Goal: Task Accomplishment & Management: Complete application form

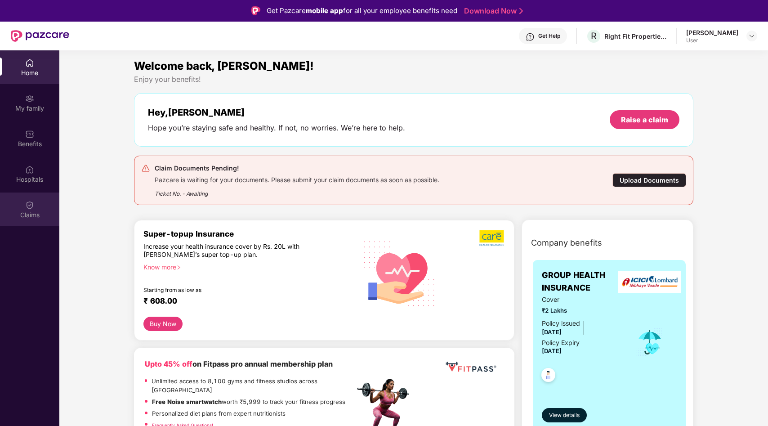
click at [31, 208] on img at bounding box center [29, 204] width 9 height 9
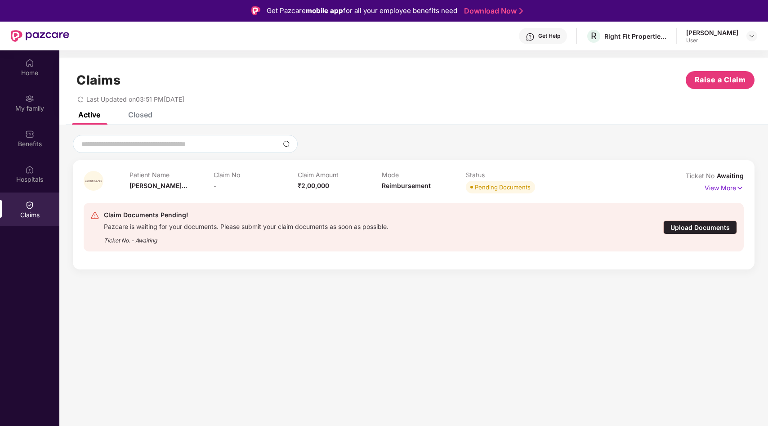
click at [732, 187] on p "View More" at bounding box center [723, 187] width 39 height 12
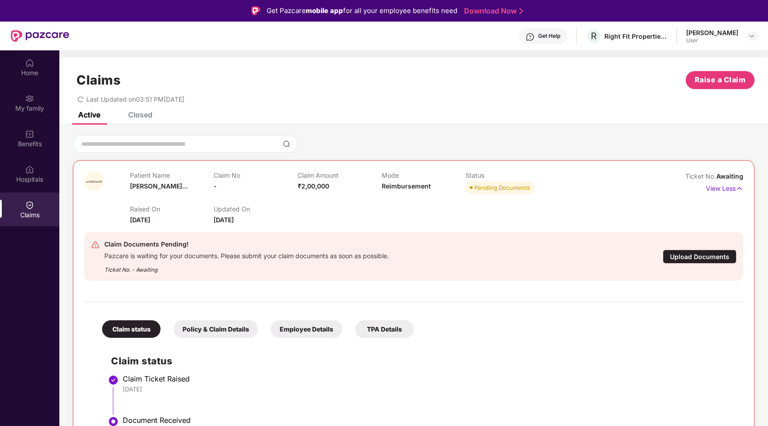
scroll to position [50, 0]
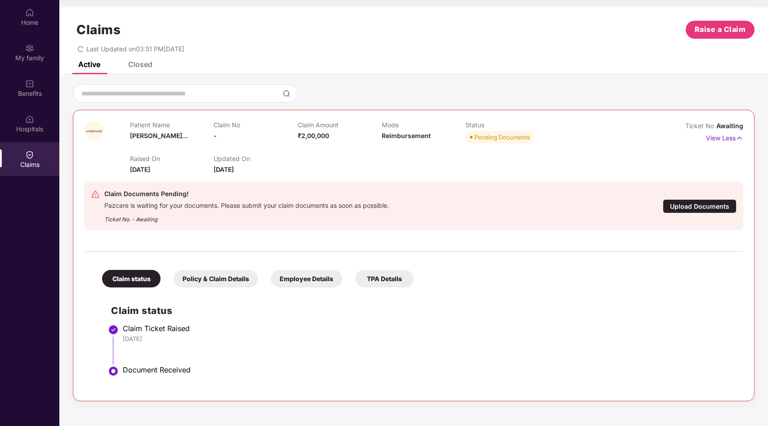
click at [230, 278] on div "Policy & Claim Details" at bounding box center [215, 279] width 84 height 18
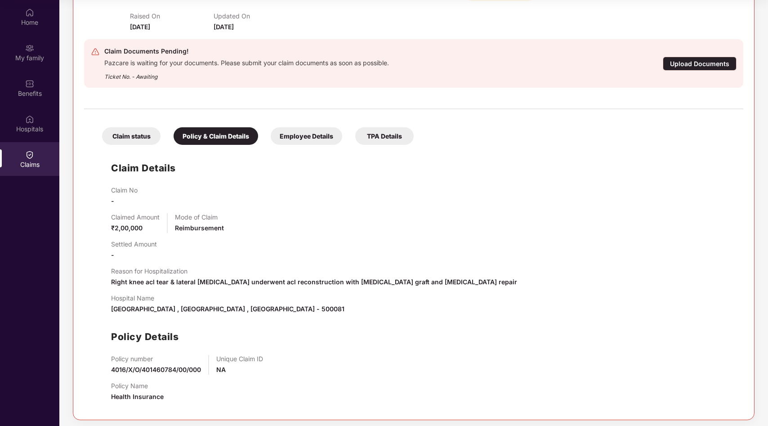
scroll to position [146, 0]
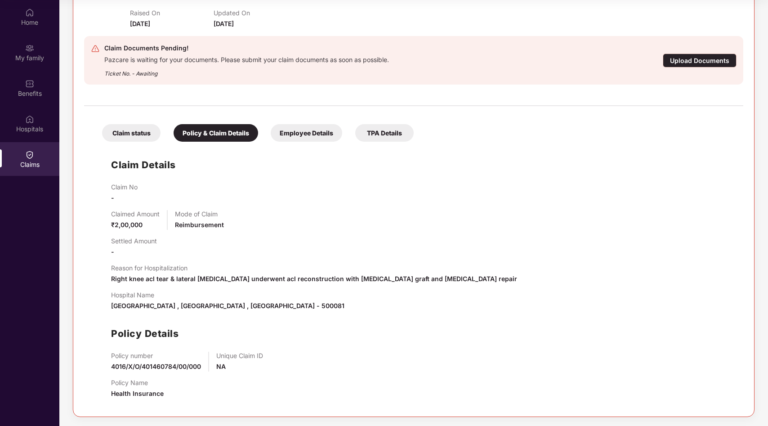
click at [324, 131] on div "Employee Details" at bounding box center [306, 133] width 71 height 18
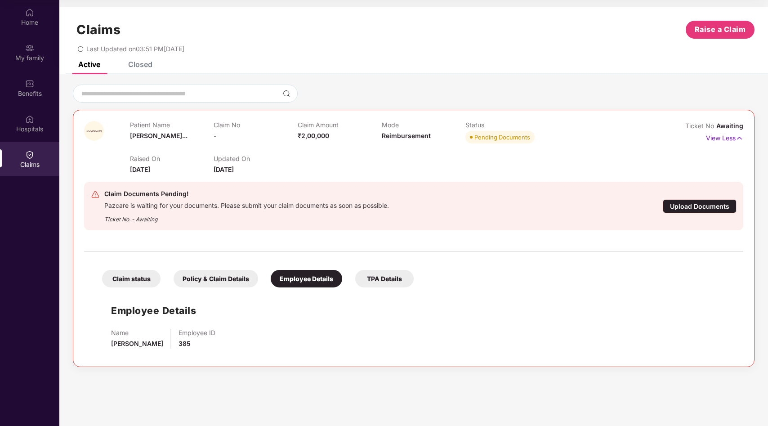
click at [379, 281] on div "TPA Details" at bounding box center [384, 279] width 58 height 18
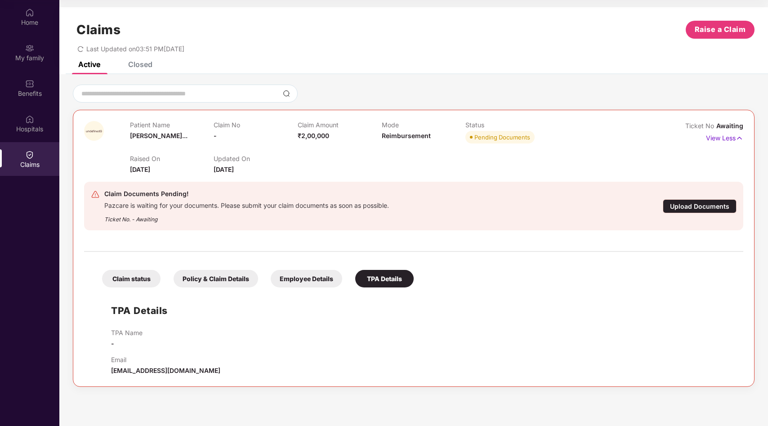
click at [132, 272] on div "Claim status" at bounding box center [131, 279] width 58 height 18
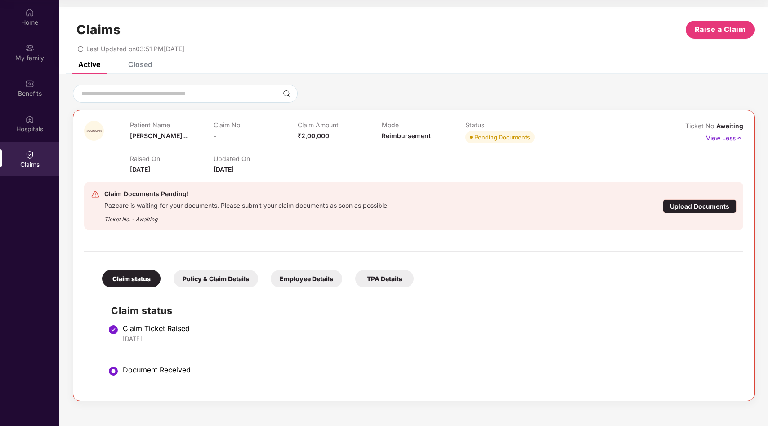
click at [137, 63] on div "Closed" at bounding box center [140, 64] width 24 height 9
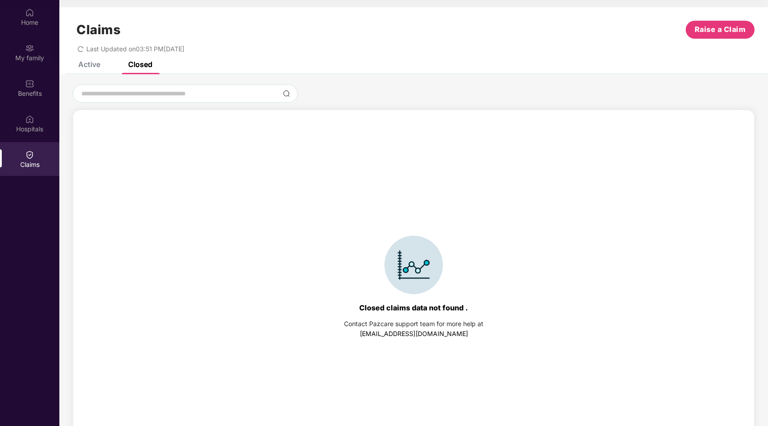
click at [81, 60] on div "Claims Raise a Claim Last Updated on 03:51 PM[DATE]" at bounding box center [413, 34] width 708 height 54
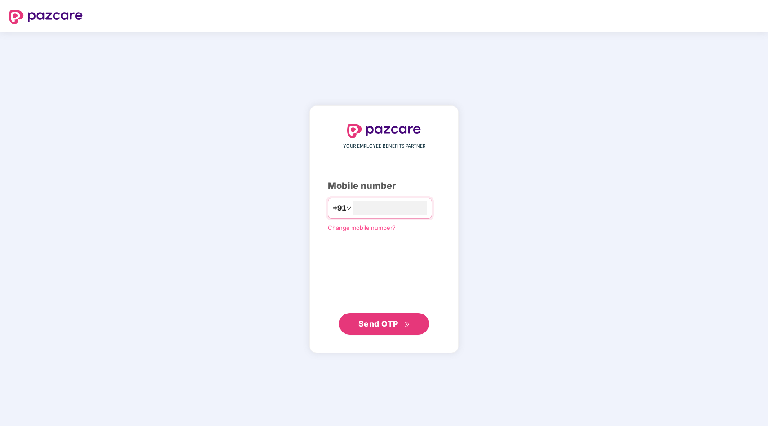
type input "**********"
click at [381, 326] on span "Send OTP" at bounding box center [378, 323] width 40 height 9
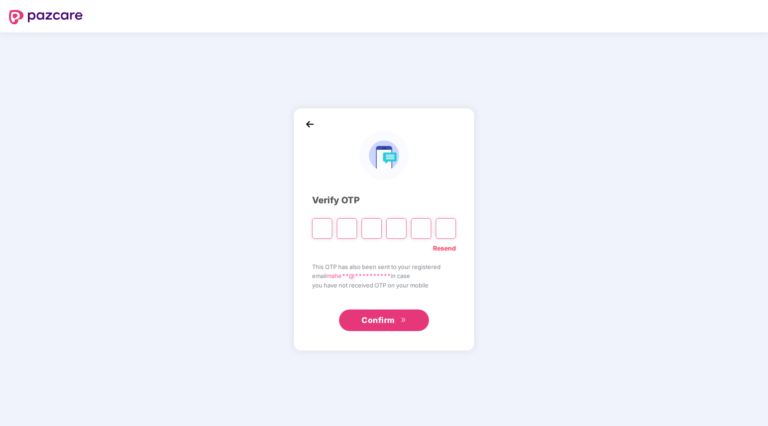
type input "*"
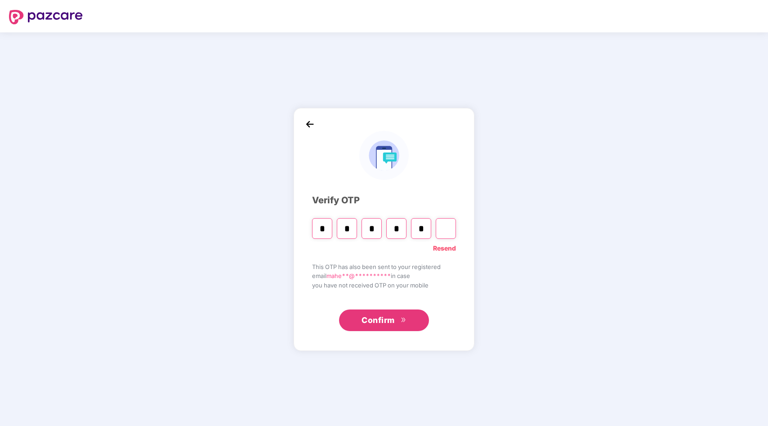
type input "*"
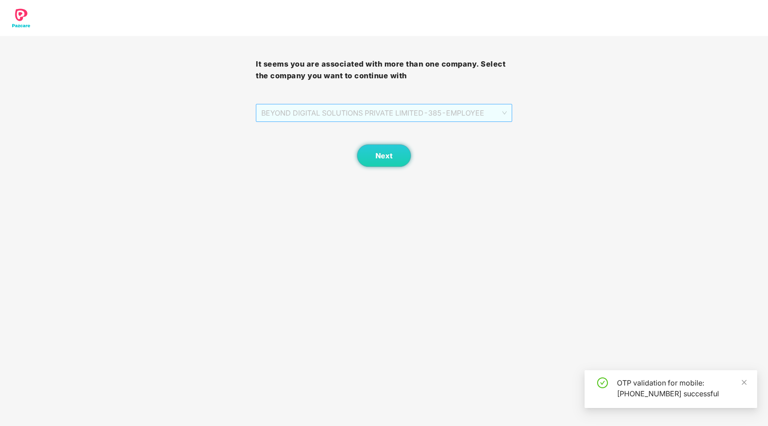
click at [383, 121] on span "BEYOND DIGITAL SOLUTIONS PRIVATE LIMITED - 385 - EMPLOYEE" at bounding box center [383, 112] width 245 height 17
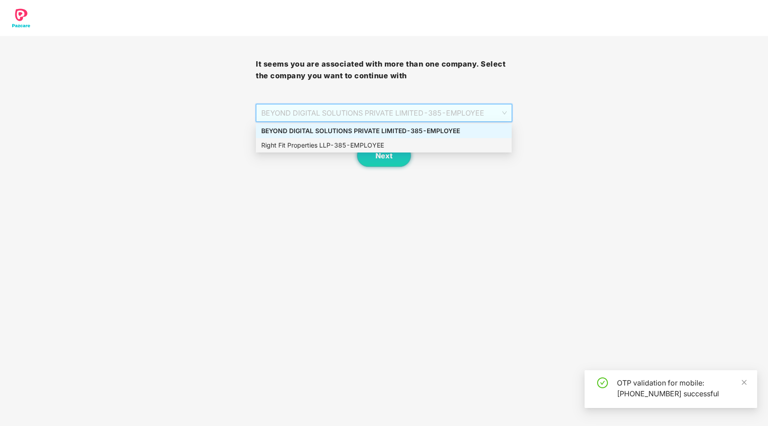
click at [373, 142] on div "Right Fit Properties LLP - 385 - EMPLOYEE" at bounding box center [383, 145] width 245 height 10
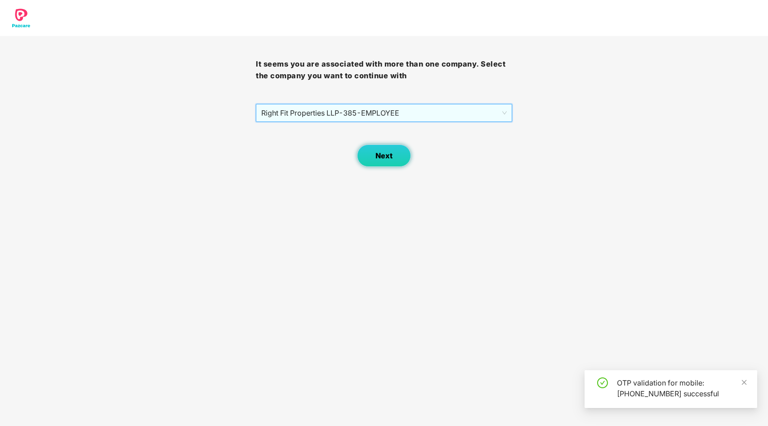
click at [381, 154] on span "Next" at bounding box center [383, 155] width 17 height 9
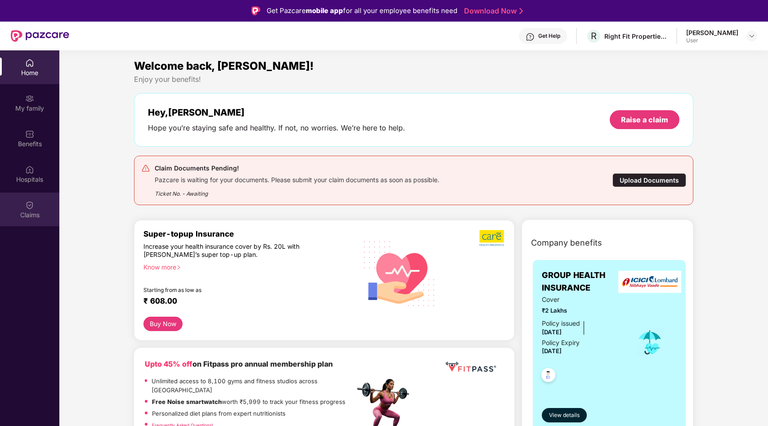
click at [44, 201] on div "Claims" at bounding box center [29, 209] width 59 height 34
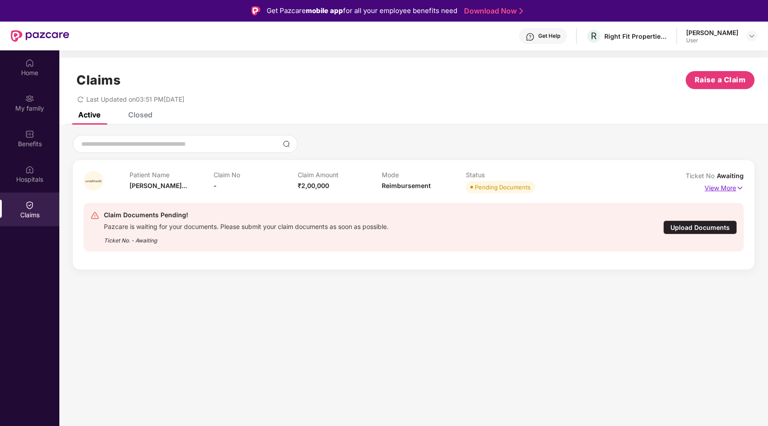
click at [735, 188] on p "View More" at bounding box center [723, 187] width 39 height 12
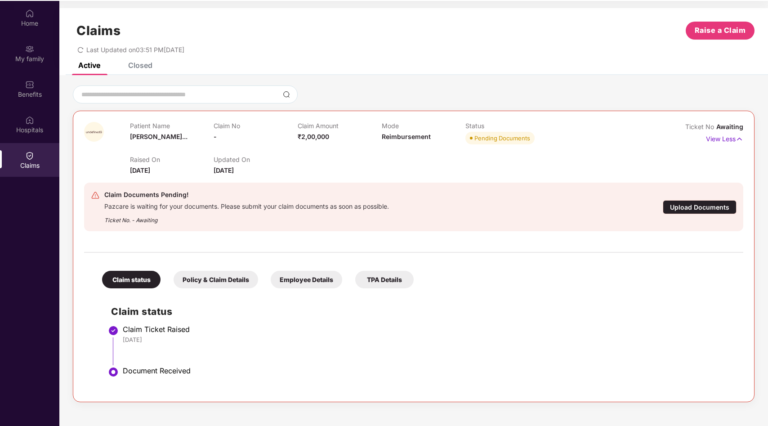
scroll to position [50, 0]
click at [141, 66] on div "Closed" at bounding box center [140, 64] width 24 height 9
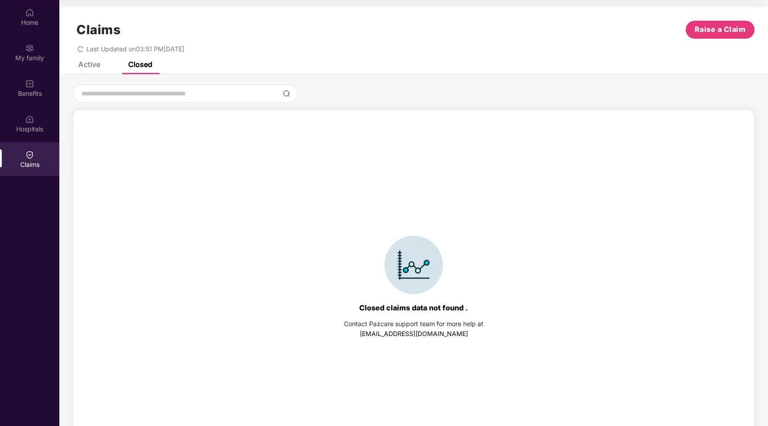
click at [86, 64] on div "Active" at bounding box center [89, 64] width 22 height 9
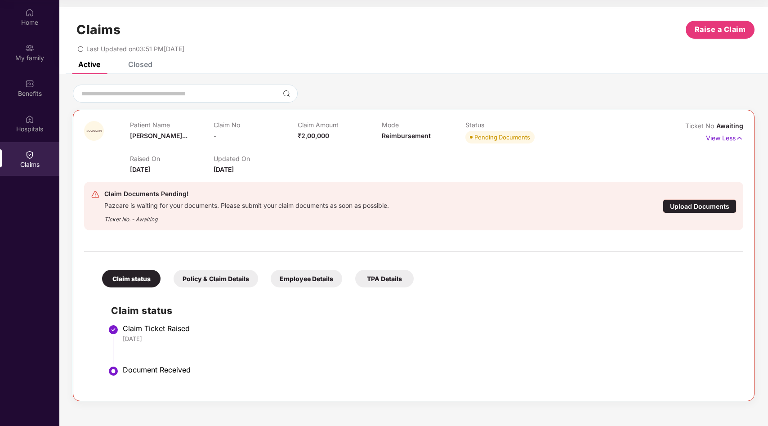
click at [79, 49] on icon "redo" at bounding box center [80, 49] width 6 height 6
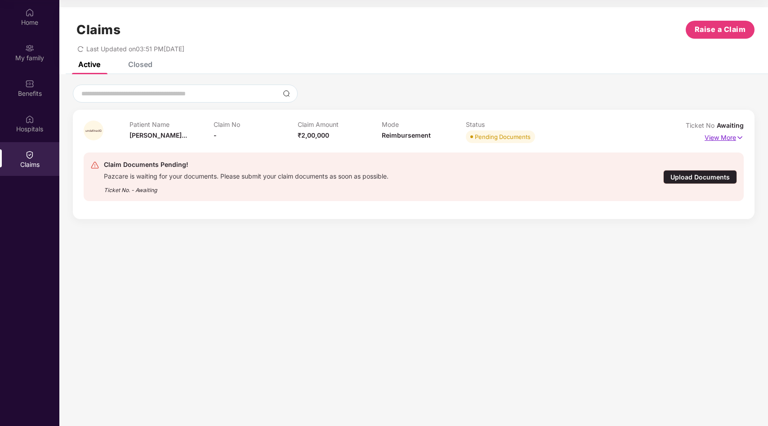
click at [738, 140] on img at bounding box center [740, 138] width 8 height 10
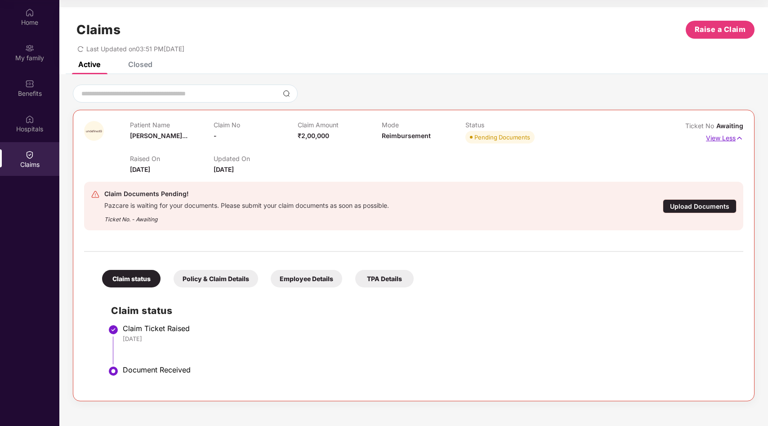
click at [738, 140] on img at bounding box center [739, 138] width 8 height 10
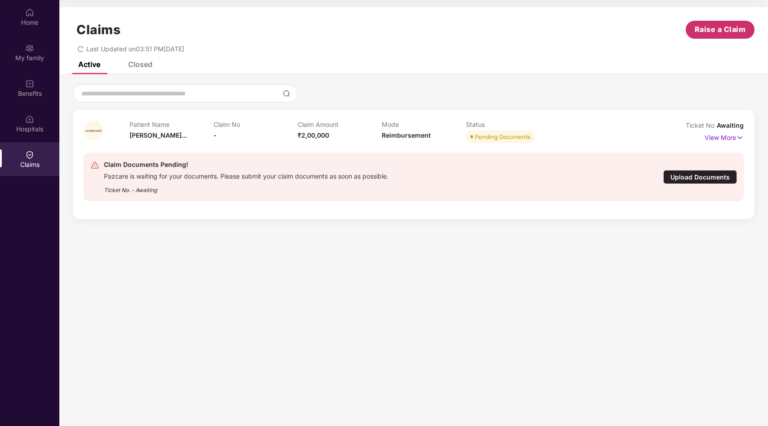
click at [713, 24] on span "Raise a Claim" at bounding box center [719, 29] width 51 height 11
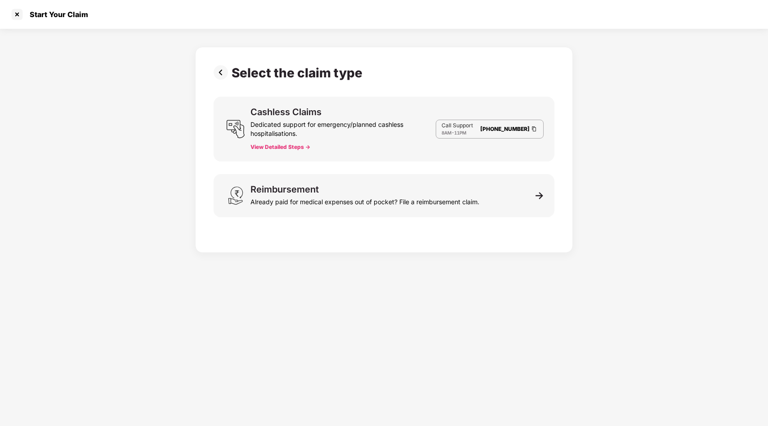
scroll to position [22, 0]
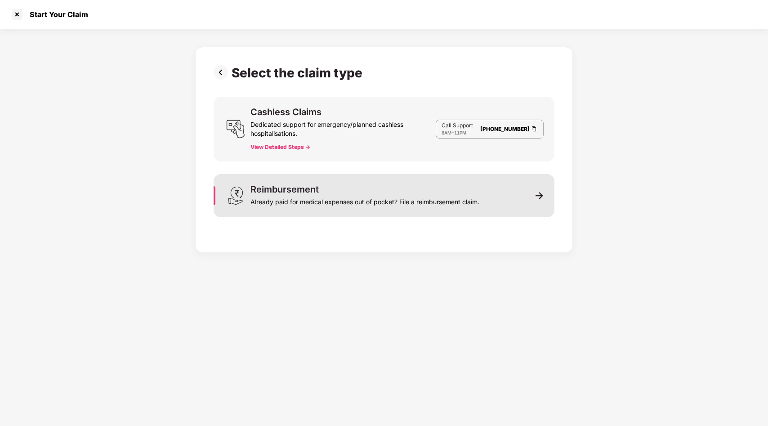
click at [503, 190] on div "Reimbursement Already paid for medical expenses out of pocket? File a reimburse…" at bounding box center [383, 195] width 341 height 43
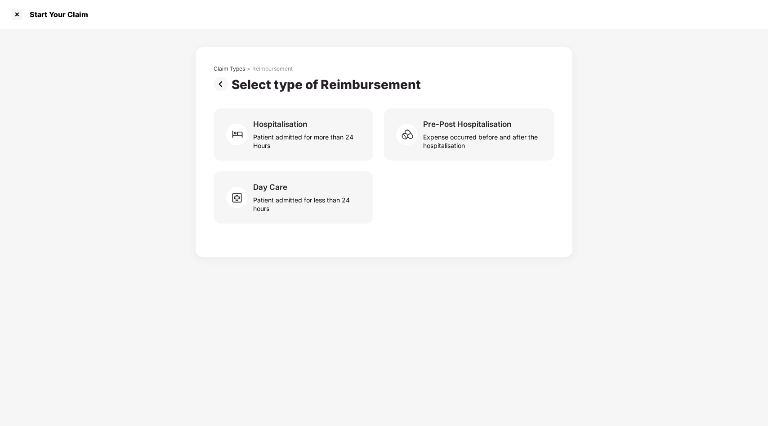
click at [218, 83] on img at bounding box center [222, 84] width 18 height 14
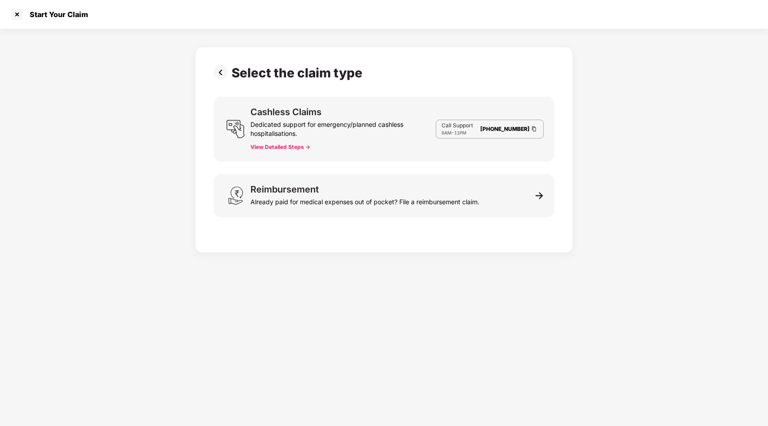
click at [220, 71] on img at bounding box center [222, 72] width 18 height 14
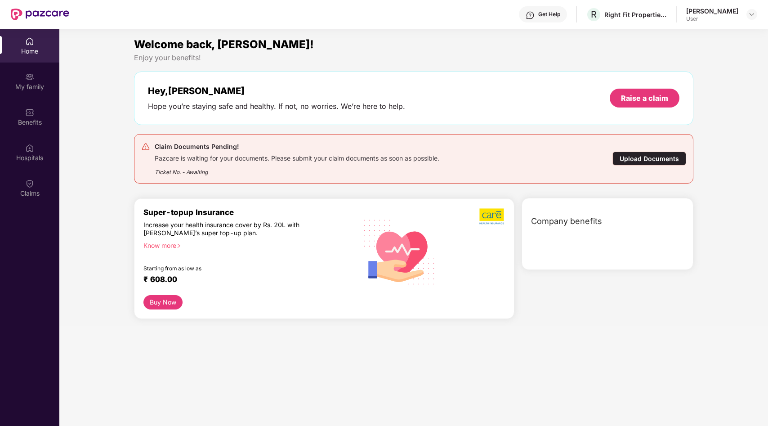
scroll to position [50, 0]
